Goal: Task Accomplishment & Management: Use online tool/utility

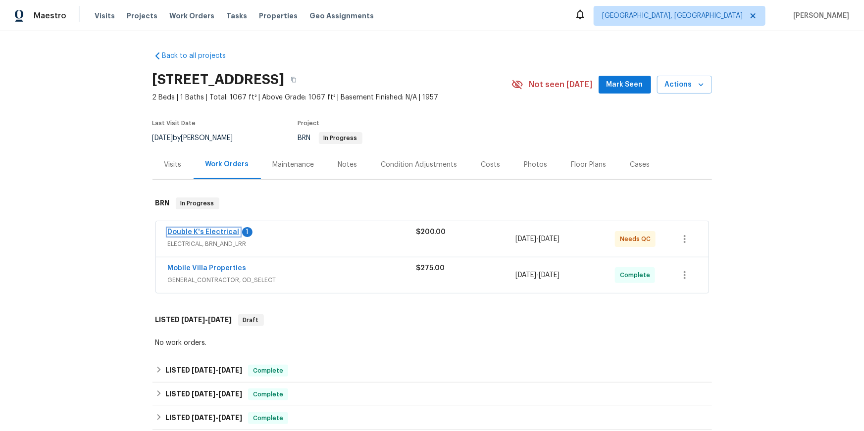
click at [236, 236] on link "Double K's Electrical" at bounding box center [204, 232] width 72 height 7
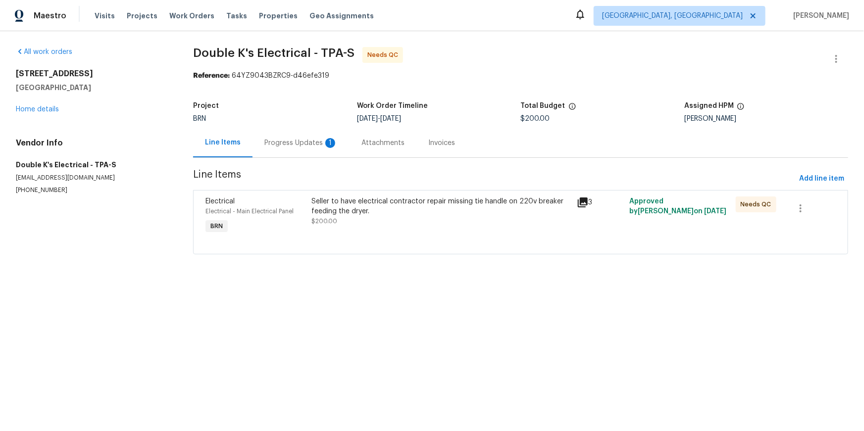
click at [279, 148] on div "Progress Updates 1" at bounding box center [301, 143] width 73 height 10
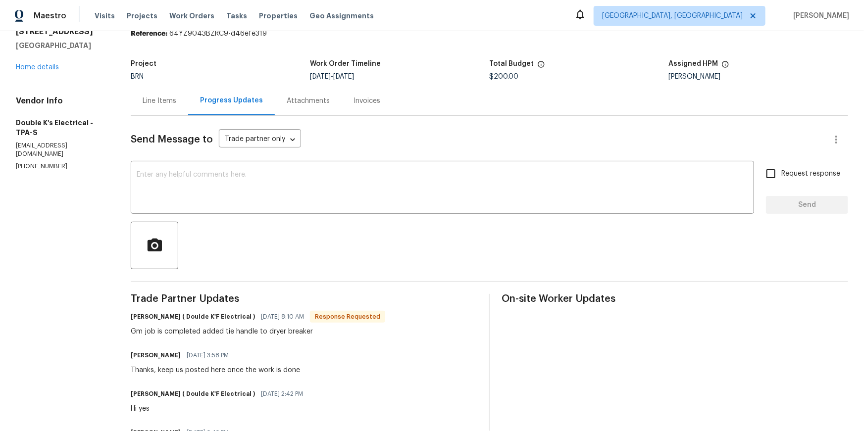
scroll to position [53, 0]
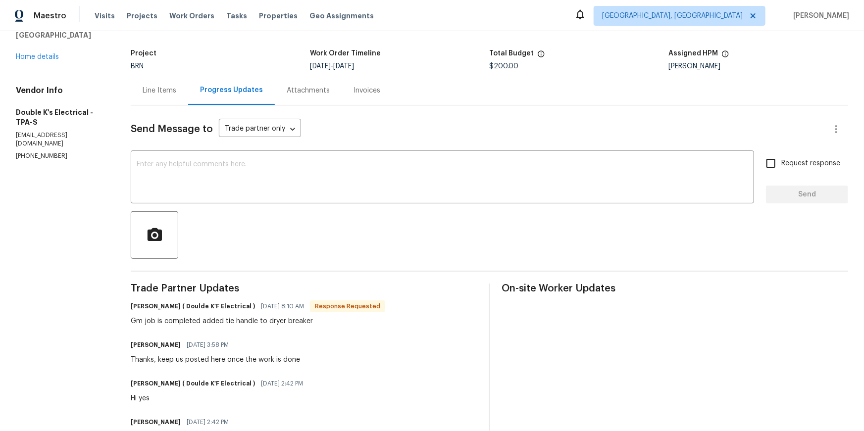
click at [178, 128] on div "Send Message to Trade partner only Trade partner only ​ x ​ Request response Se…" at bounding box center [490, 372] width 718 height 533
click at [176, 96] on div "Line Items" at bounding box center [160, 91] width 34 height 10
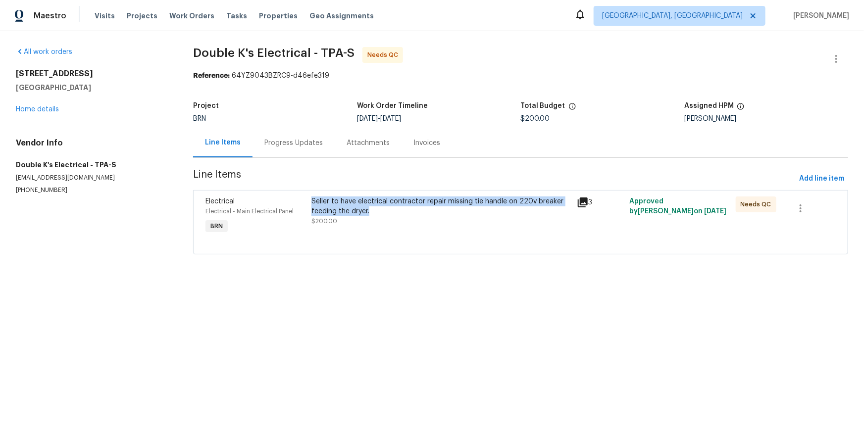
drag, startPoint x: 313, startPoint y: 227, endPoint x: 424, endPoint y: 237, distance: 111.4
click at [424, 237] on div "Seller to have electrical contractor repair missing tie handle on 220v breaker …" at bounding box center [441, 217] width 265 height 46
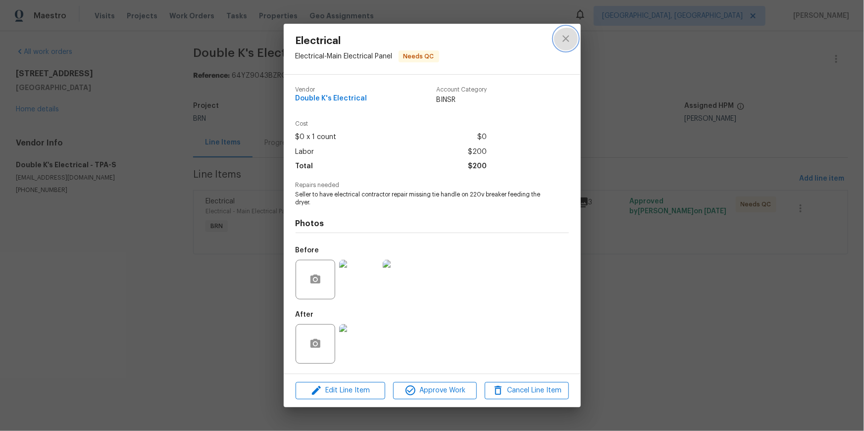
click at [563, 36] on icon "close" at bounding box center [566, 39] width 6 height 6
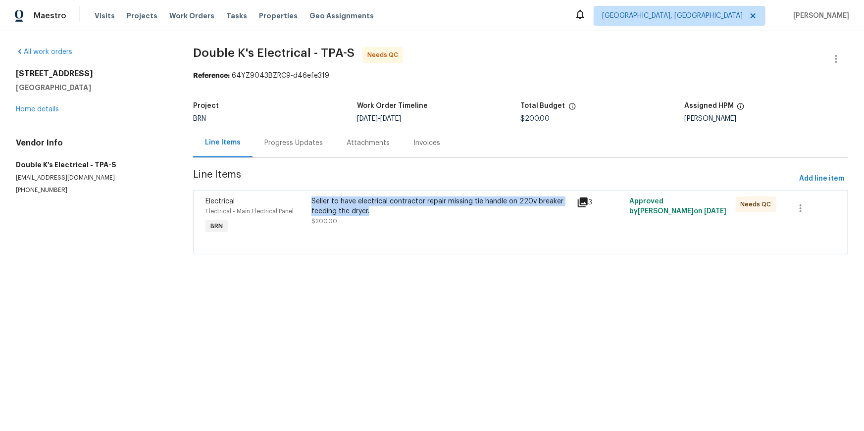
copy div "Seller to have electrical contractor repair missing tie handle on 220v breaker …"
